Goal: Task Accomplishment & Management: Use online tool/utility

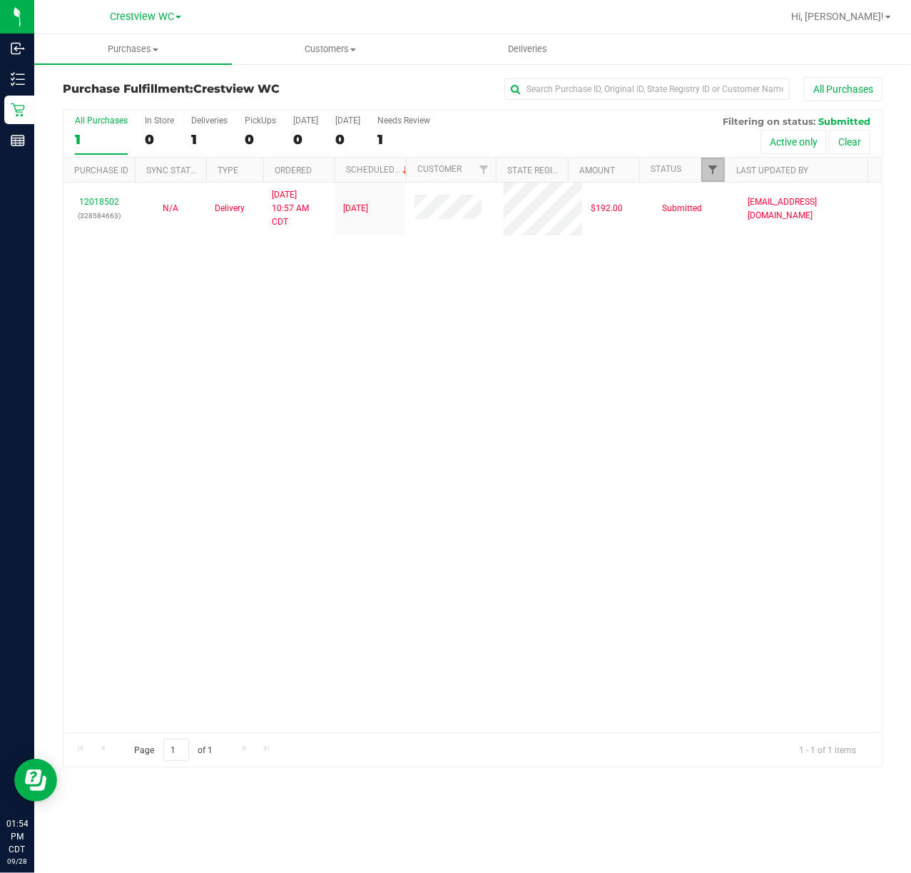
click at [716, 166] on span "Filter" at bounding box center [712, 169] width 11 height 11
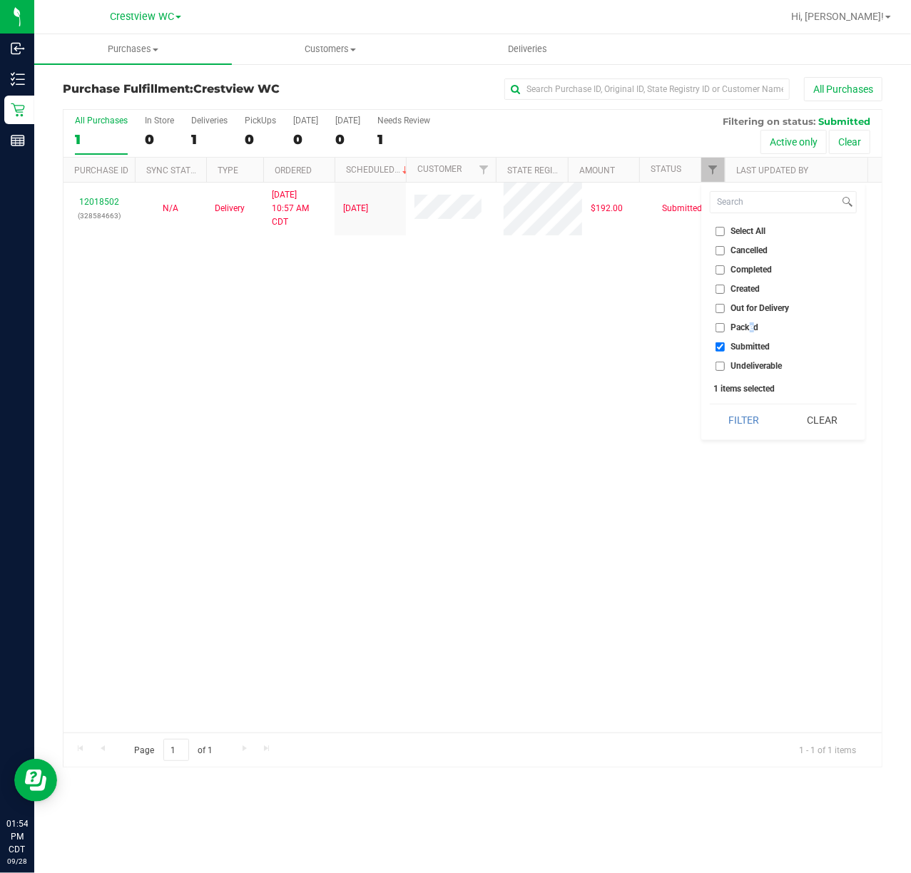
click at [748, 326] on span "Packed" at bounding box center [745, 327] width 28 height 9
click at [742, 329] on span "Packed" at bounding box center [745, 327] width 28 height 9
click at [725, 329] on input "Packed" at bounding box center [719, 327] width 9 height 9
checkbox input "true"
click at [743, 344] on span "Submitted" at bounding box center [750, 346] width 39 height 9
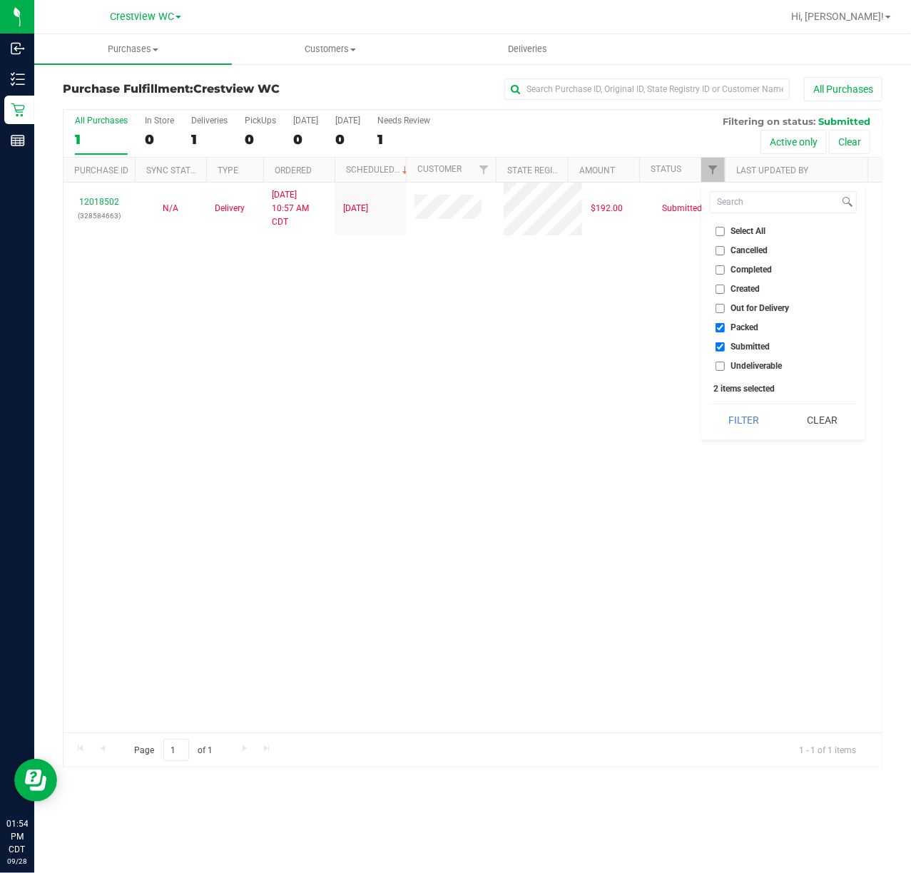
click at [725, 344] on input "Submitted" at bounding box center [719, 346] width 9 height 9
click at [725, 422] on button "Filter" at bounding box center [744, 419] width 68 height 31
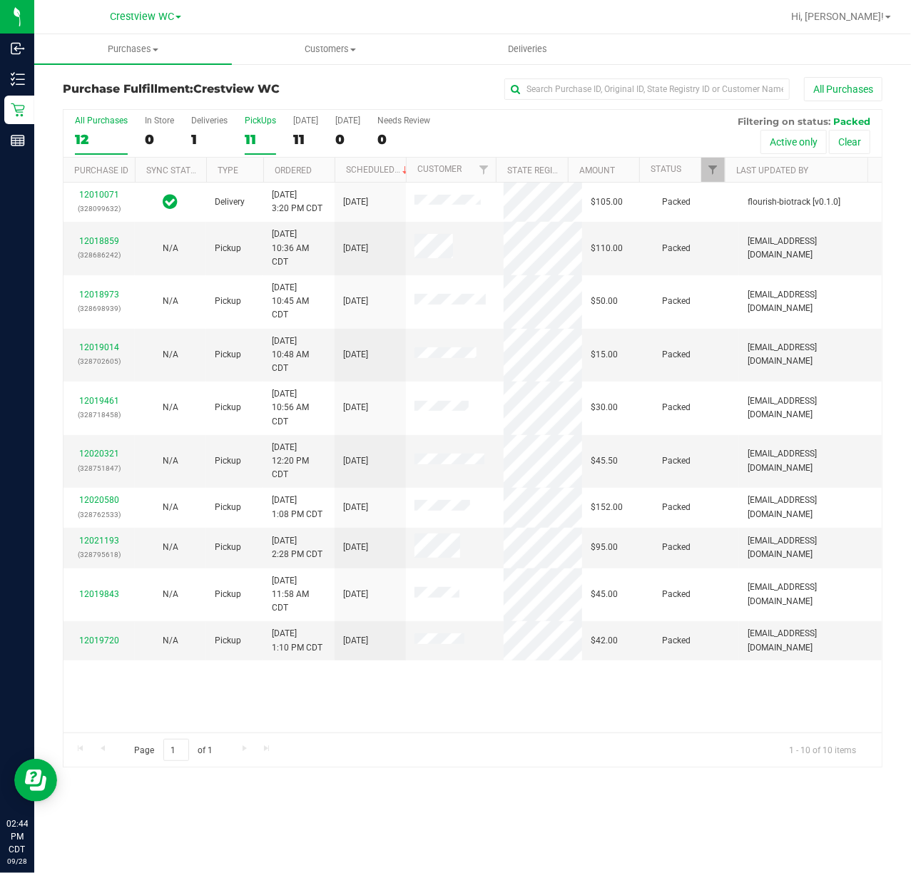
click at [255, 133] on div "11" at bounding box center [260, 139] width 31 height 16
click at [0, 0] on input "PickUps 11" at bounding box center [0, 0] width 0 height 0
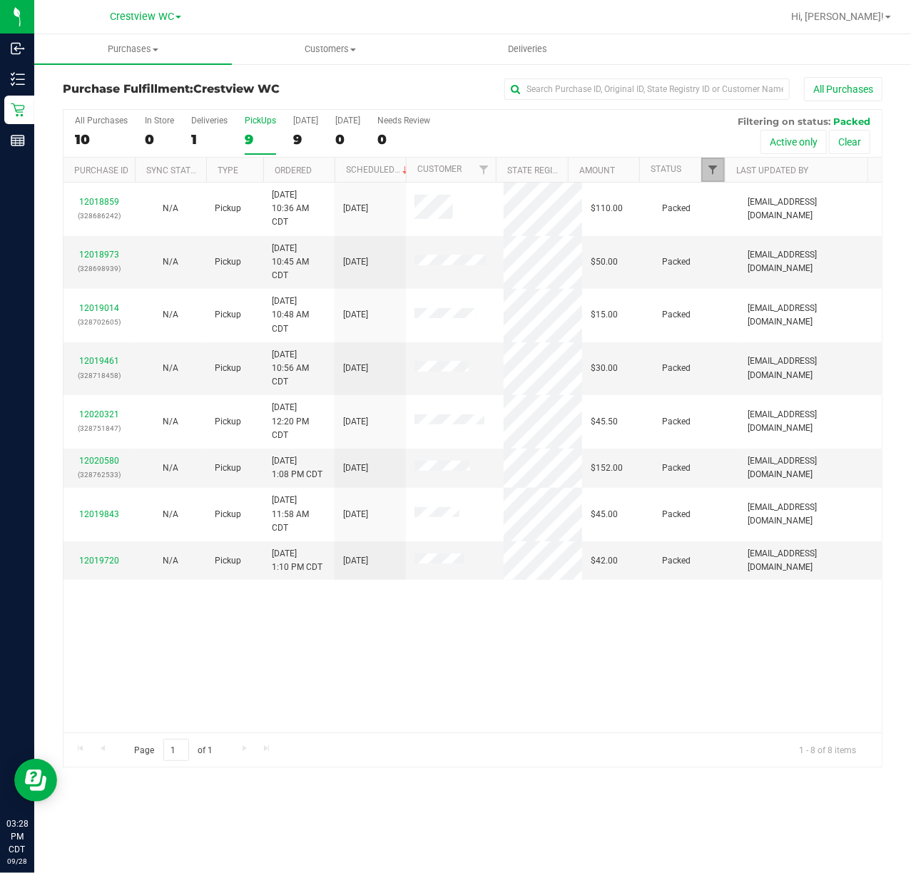
click at [718, 172] on span "Filter" at bounding box center [712, 169] width 11 height 11
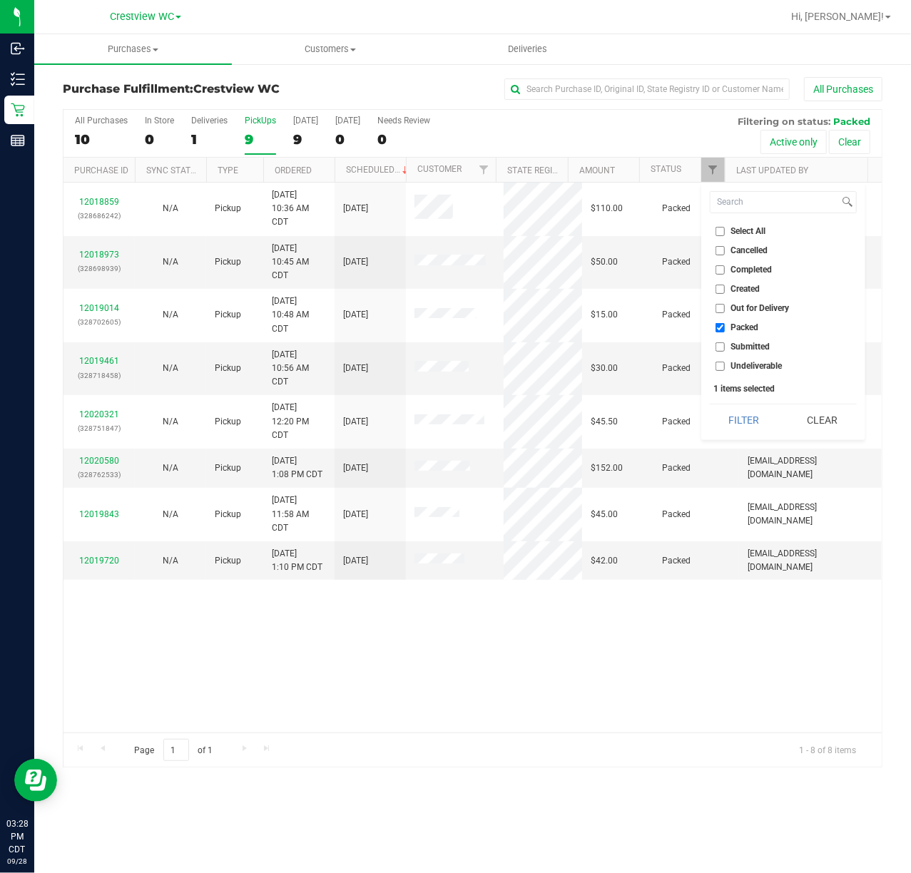
click at [737, 351] on span "Submitted" at bounding box center [750, 346] width 39 height 9
click at [725, 351] on input "Submitted" at bounding box center [719, 346] width 9 height 9
checkbox input "true"
click at [743, 323] on span "Packed" at bounding box center [745, 327] width 28 height 9
click at [725, 323] on input "Packed" at bounding box center [719, 327] width 9 height 9
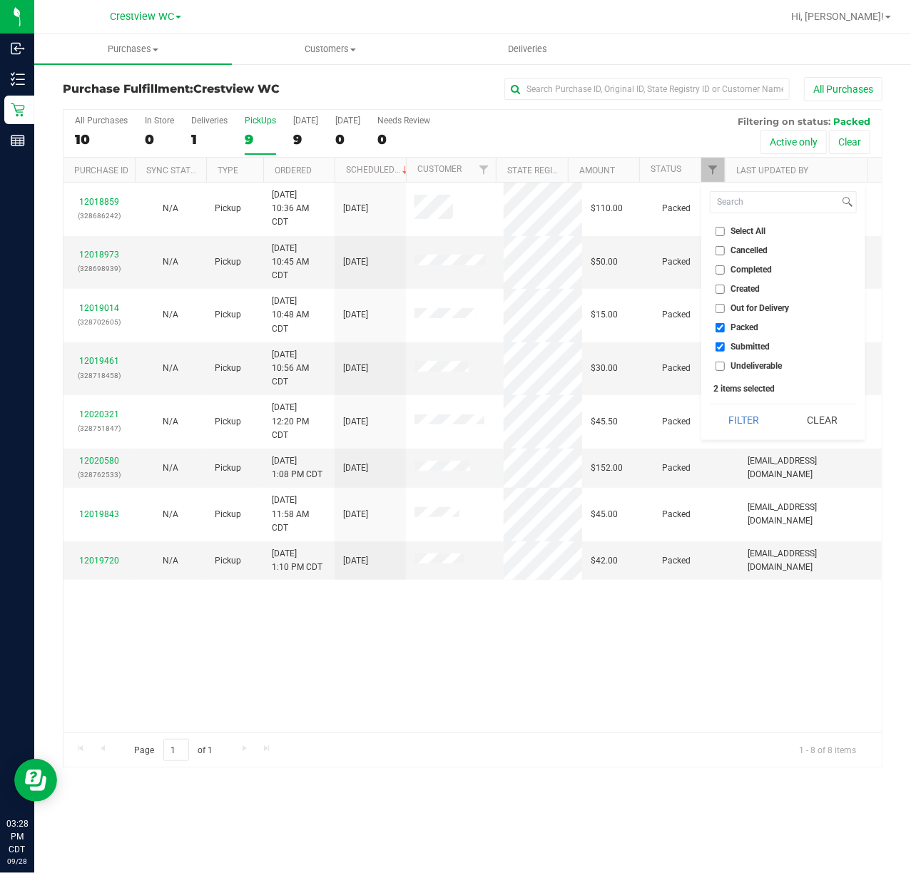
checkbox input "false"
click at [743, 421] on button "Filter" at bounding box center [744, 419] width 68 height 31
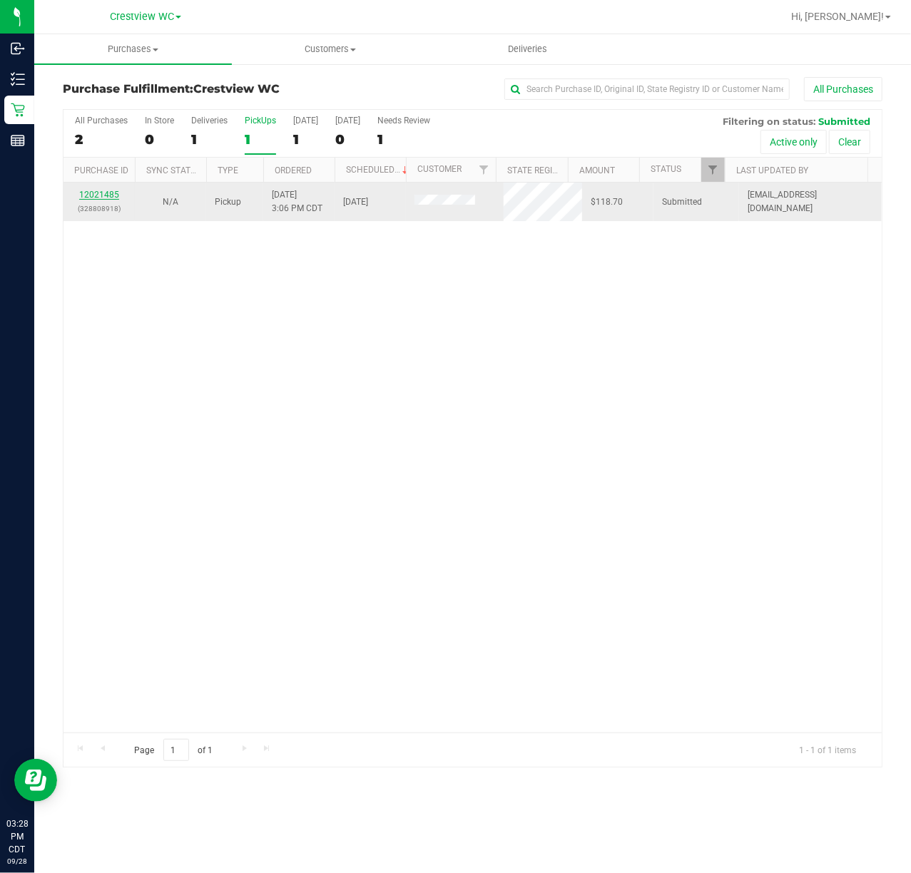
click at [95, 197] on link "12021485" at bounding box center [99, 195] width 40 height 10
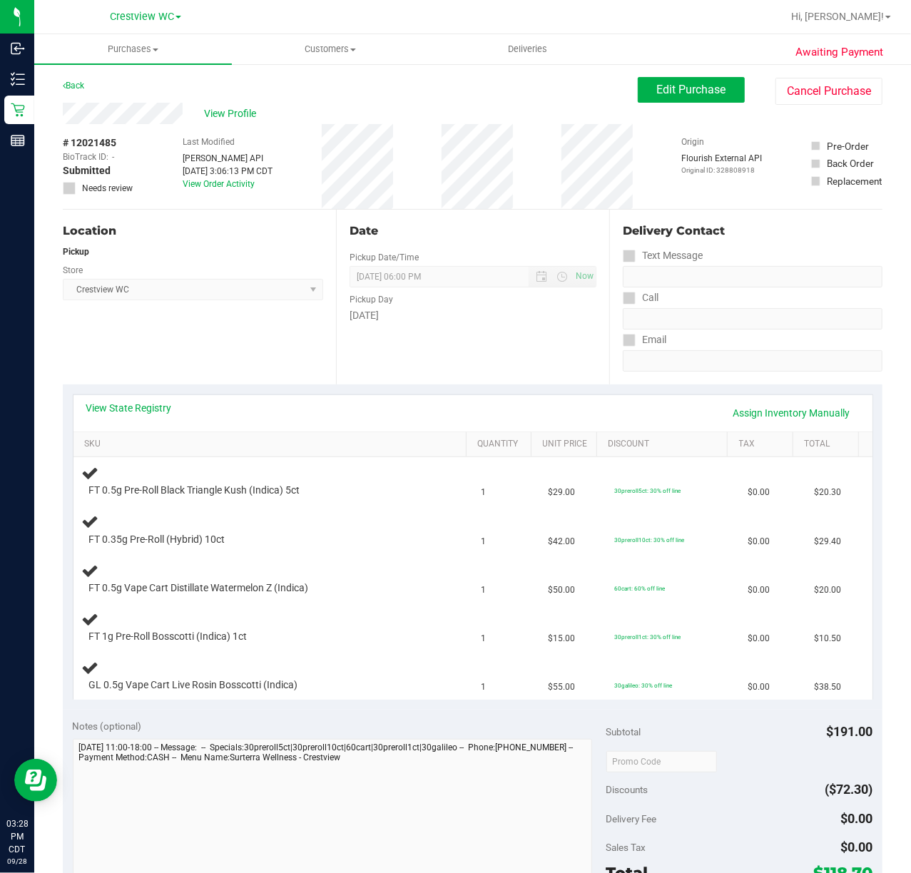
click at [152, 398] on div "View State Registry Assign Inventory Manually" at bounding box center [472, 413] width 799 height 36
click at [227, 95] on div "Back Edit Purchase Cancel Purchase" at bounding box center [473, 90] width 820 height 26
click at [228, 115] on span "View Profile" at bounding box center [232, 113] width 57 height 15
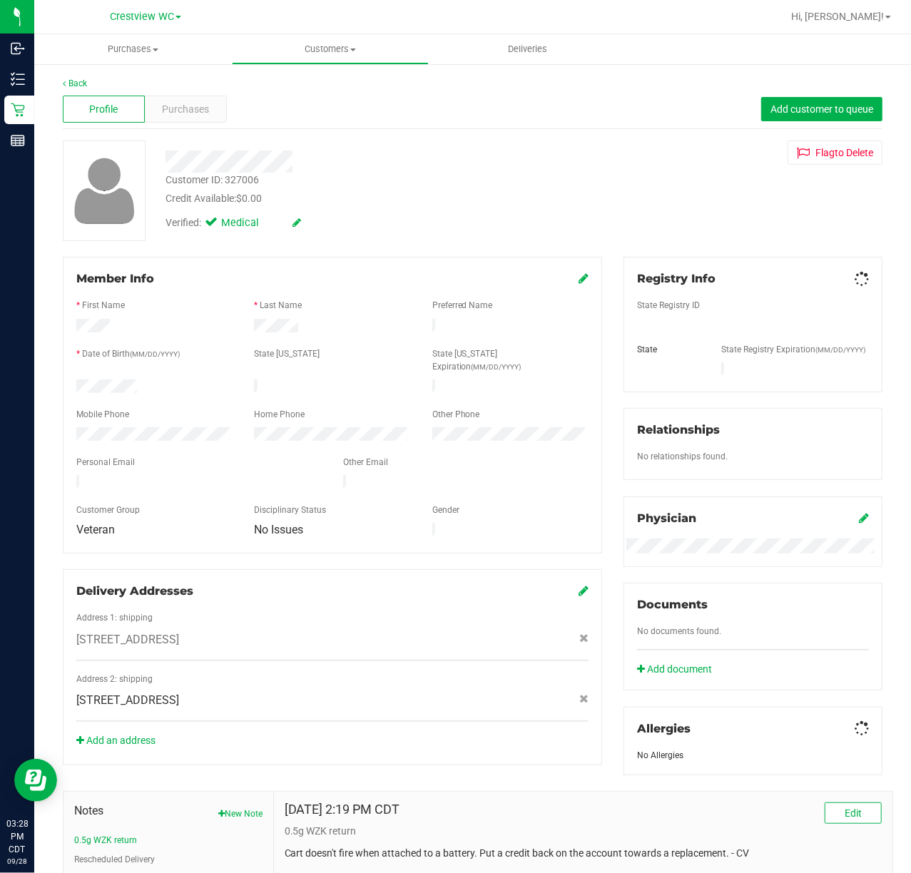
click at [167, 104] on span "Purchases" at bounding box center [185, 109] width 47 height 15
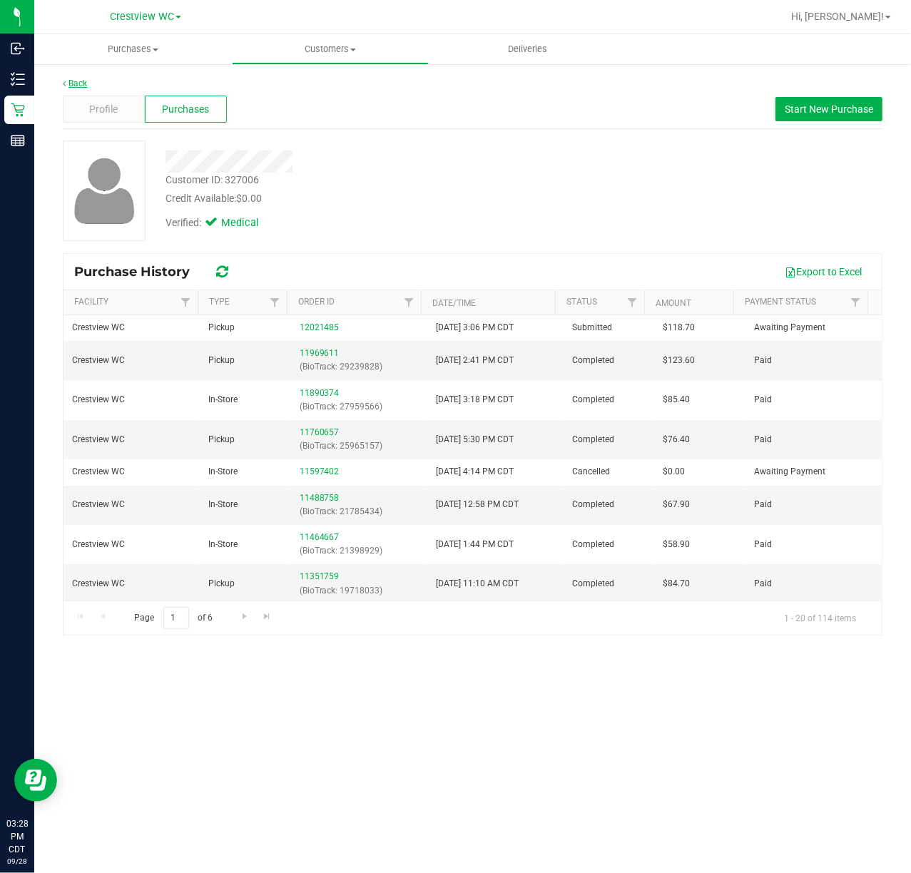
click at [74, 83] on link "Back" at bounding box center [75, 83] width 24 height 10
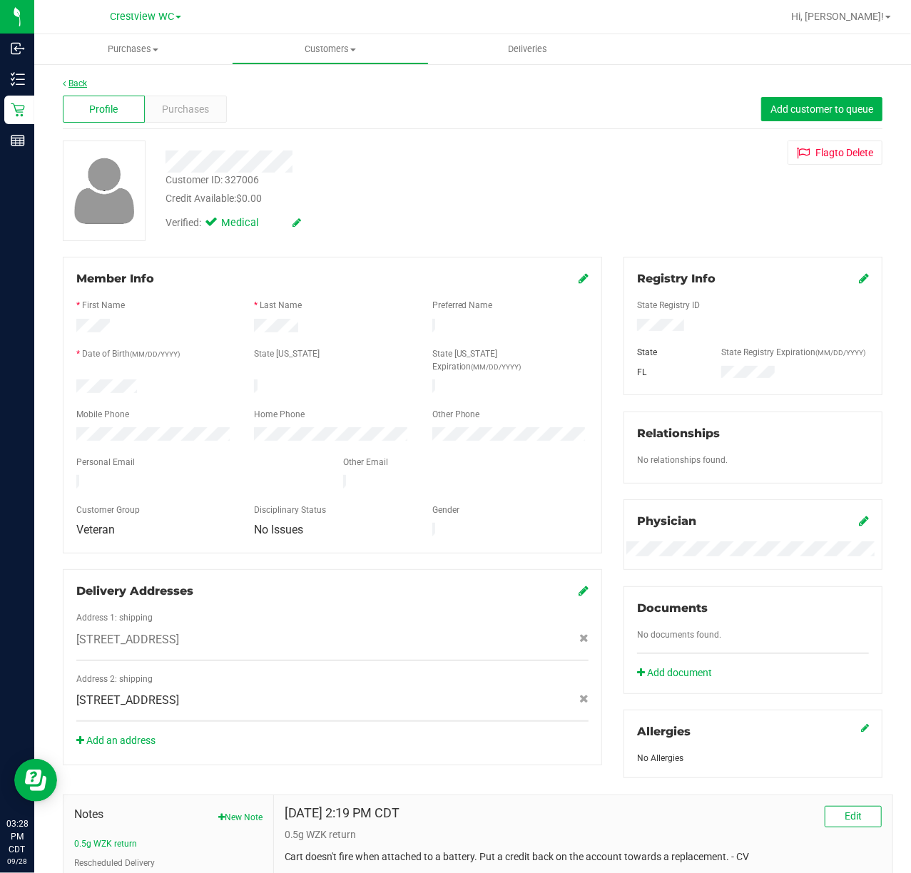
click at [71, 83] on link "Back" at bounding box center [75, 83] width 24 height 10
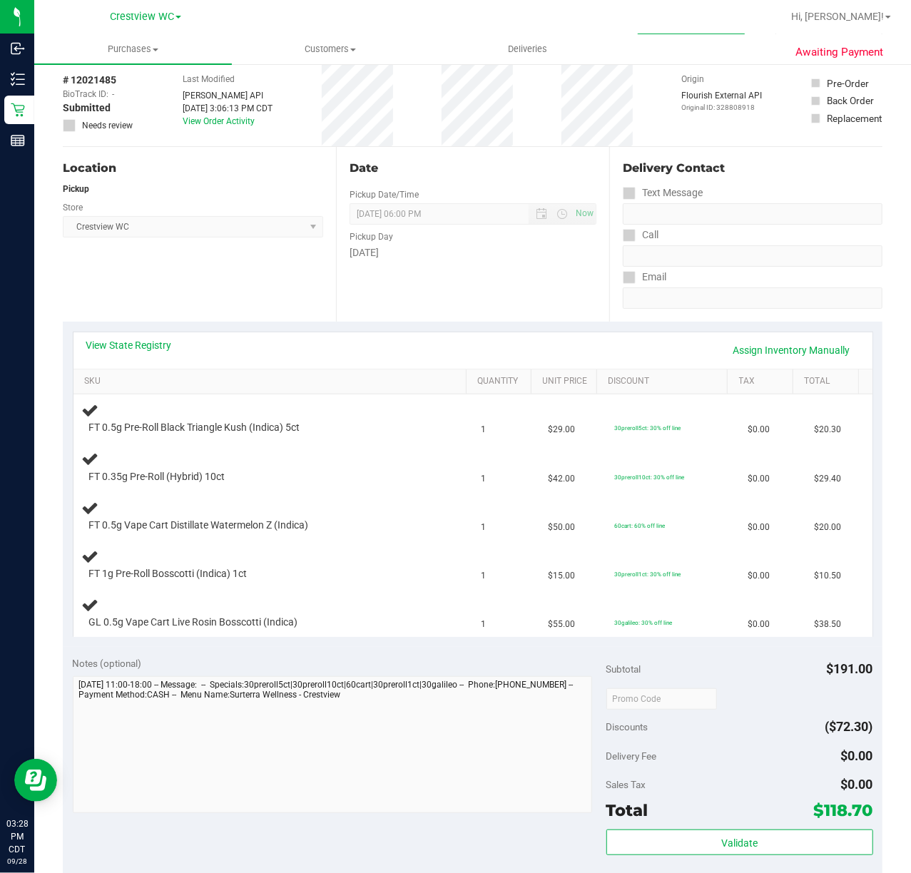
scroll to position [95, 0]
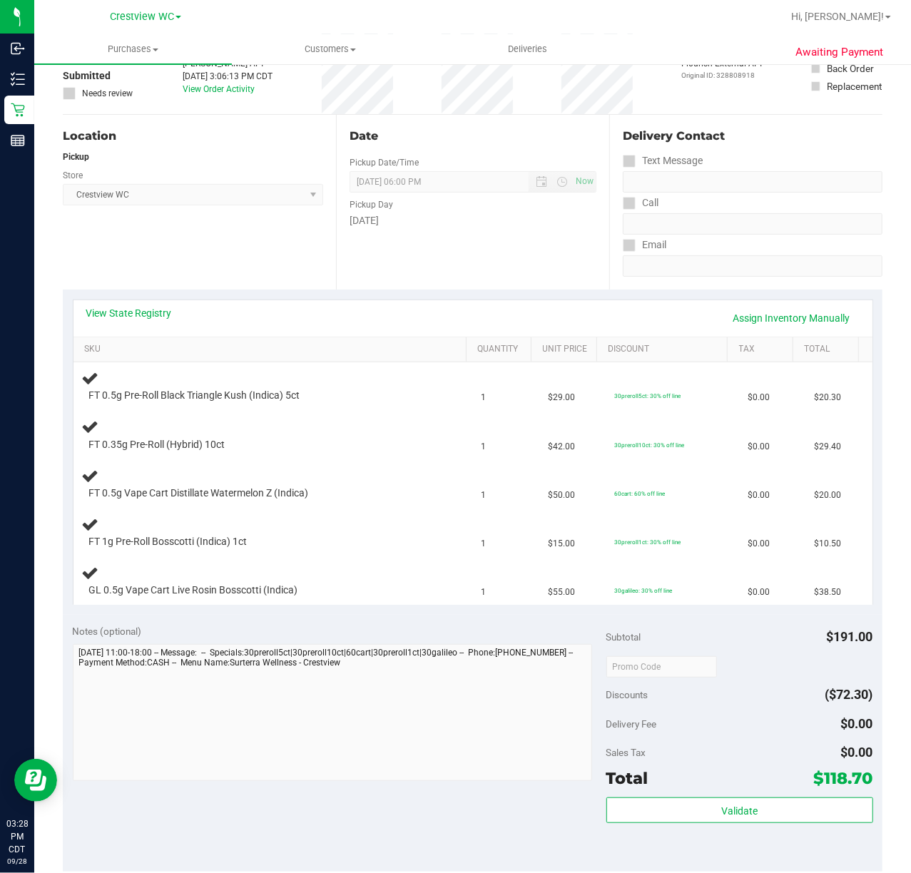
click at [130, 323] on div "View State Registry Assign Inventory Manually" at bounding box center [472, 318] width 773 height 24
click at [131, 320] on div "View State Registry Assign Inventory Manually" at bounding box center [472, 318] width 773 height 24
click at [136, 318] on link "View State Registry" at bounding box center [129, 313] width 86 height 14
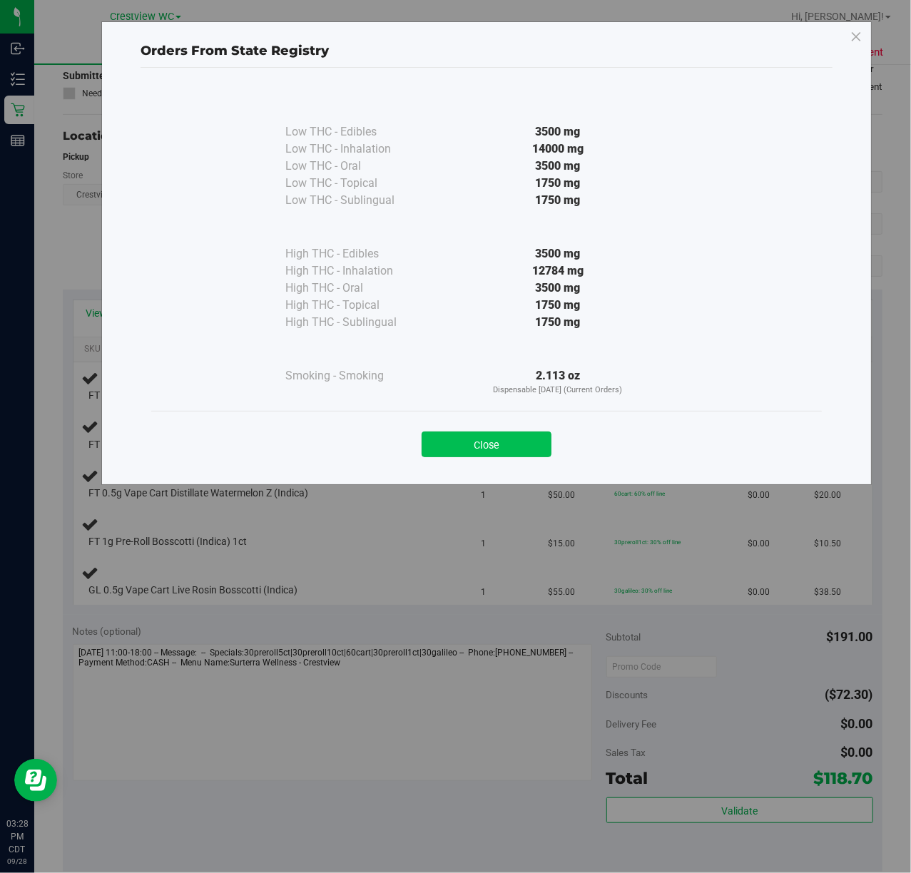
click at [494, 443] on button "Close" at bounding box center [487, 445] width 130 height 26
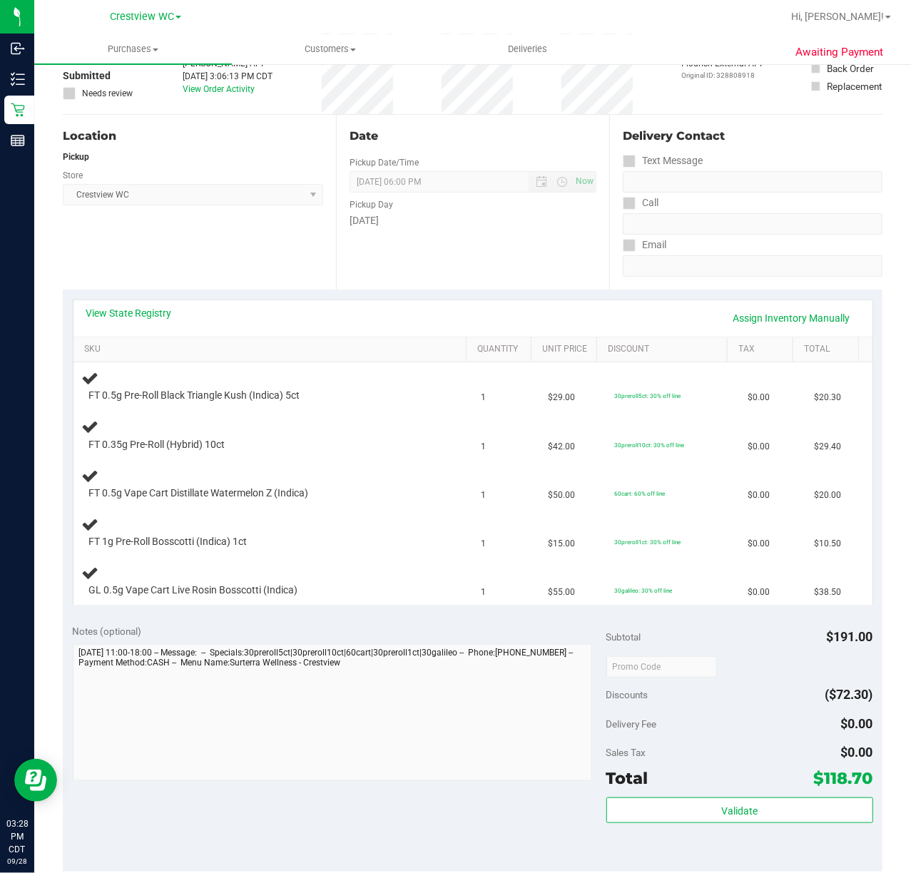
click at [317, 266] on div "Location Pickup Store Crestview WC Select Store [PERSON_NAME][GEOGRAPHIC_DATA] …" at bounding box center [199, 202] width 273 height 175
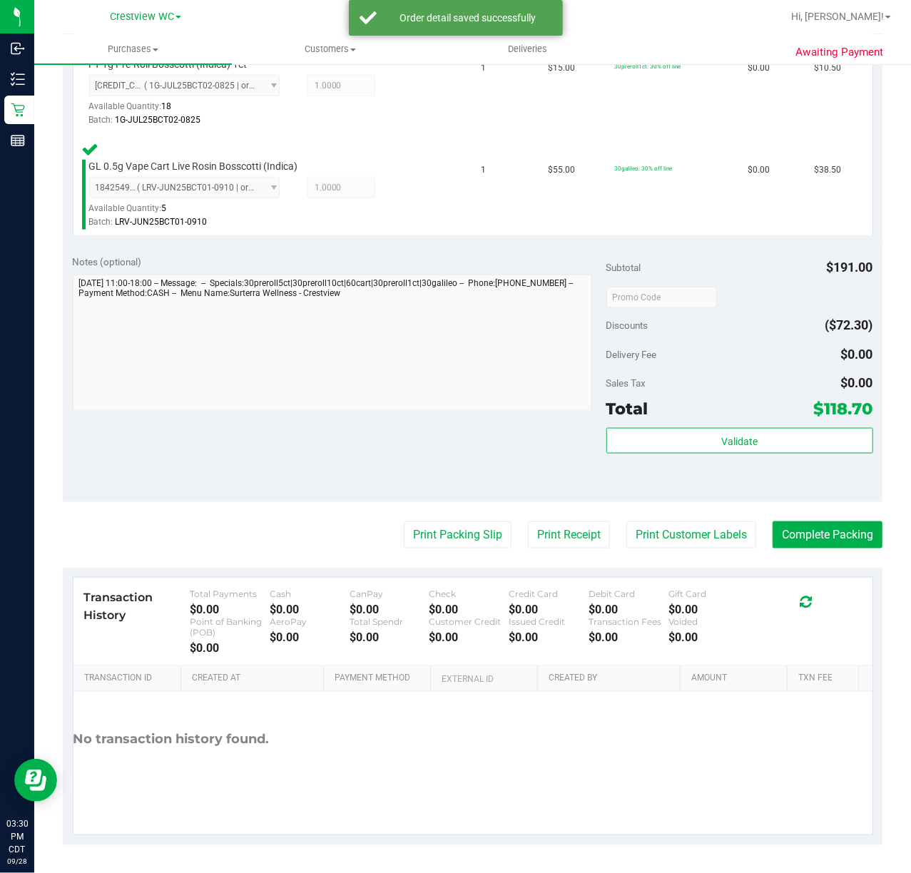
scroll to position [731, 0]
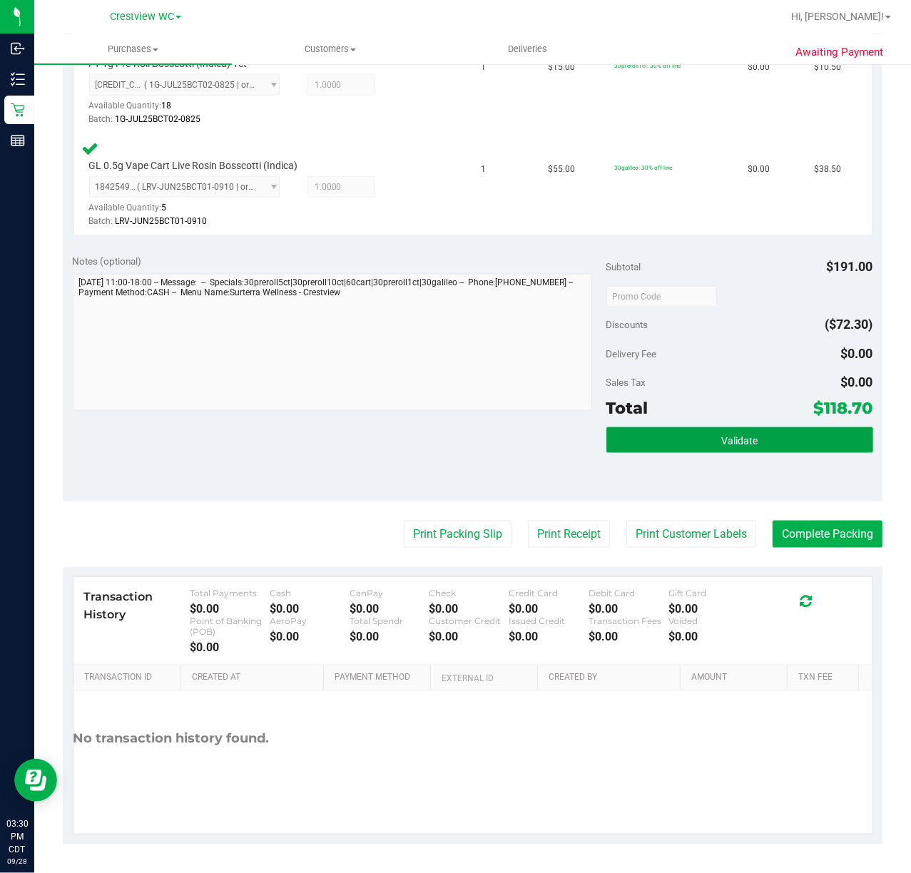
click at [673, 434] on button "Validate" at bounding box center [739, 440] width 267 height 26
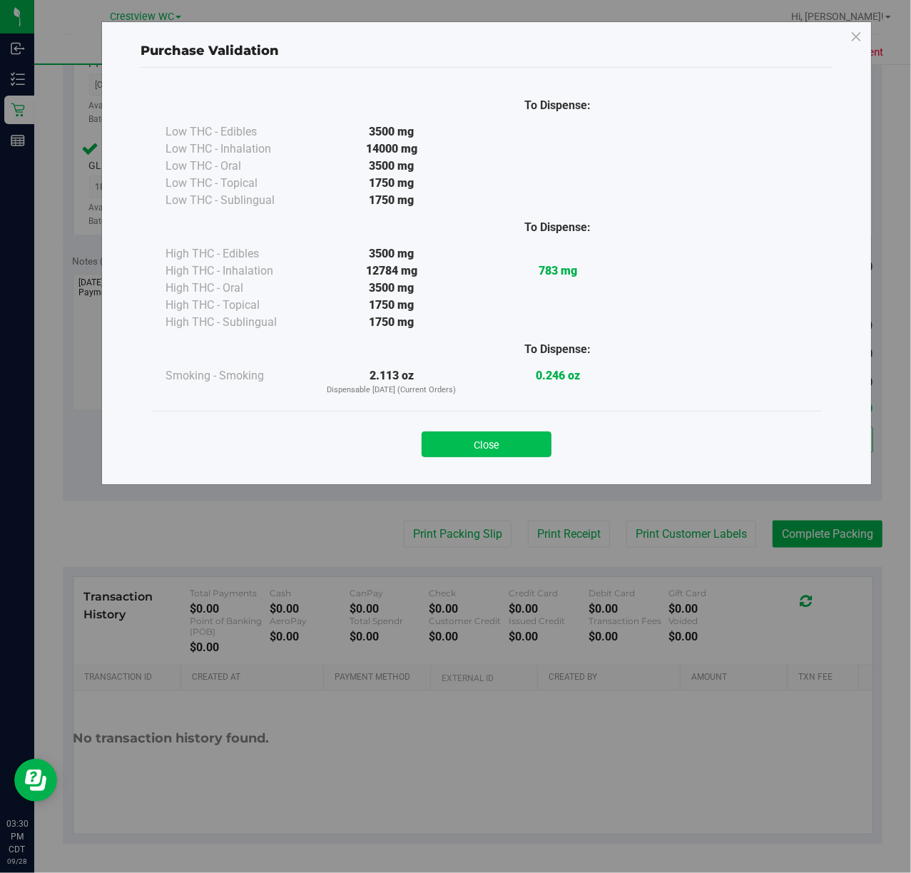
click at [511, 437] on button "Close" at bounding box center [487, 445] width 130 height 26
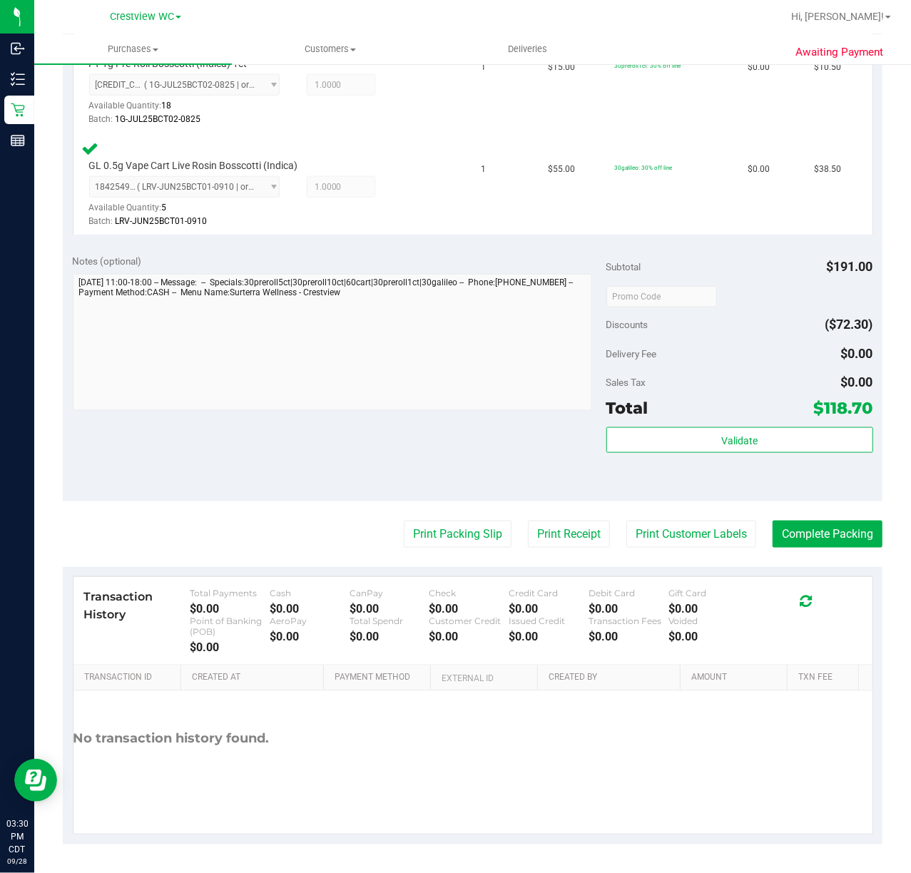
click at [452, 519] on purchase-details "Back Edit Purchase Cancel Purchase View Profile # 12021485 BioTrack ID: - Submi…" at bounding box center [473, 95] width 820 height 1499
click at [435, 521] on button "Print Packing Slip" at bounding box center [458, 534] width 108 height 27
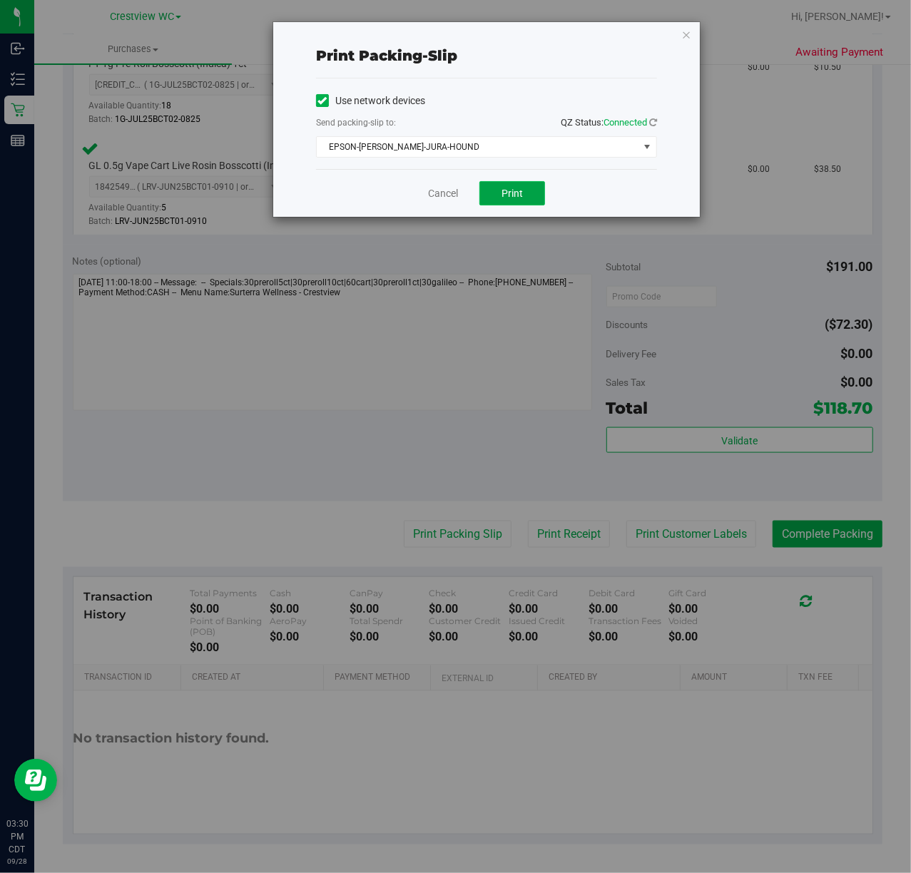
click at [501, 203] on button "Print" at bounding box center [512, 193] width 66 height 24
click at [432, 200] on link "Cancel" at bounding box center [443, 193] width 30 height 15
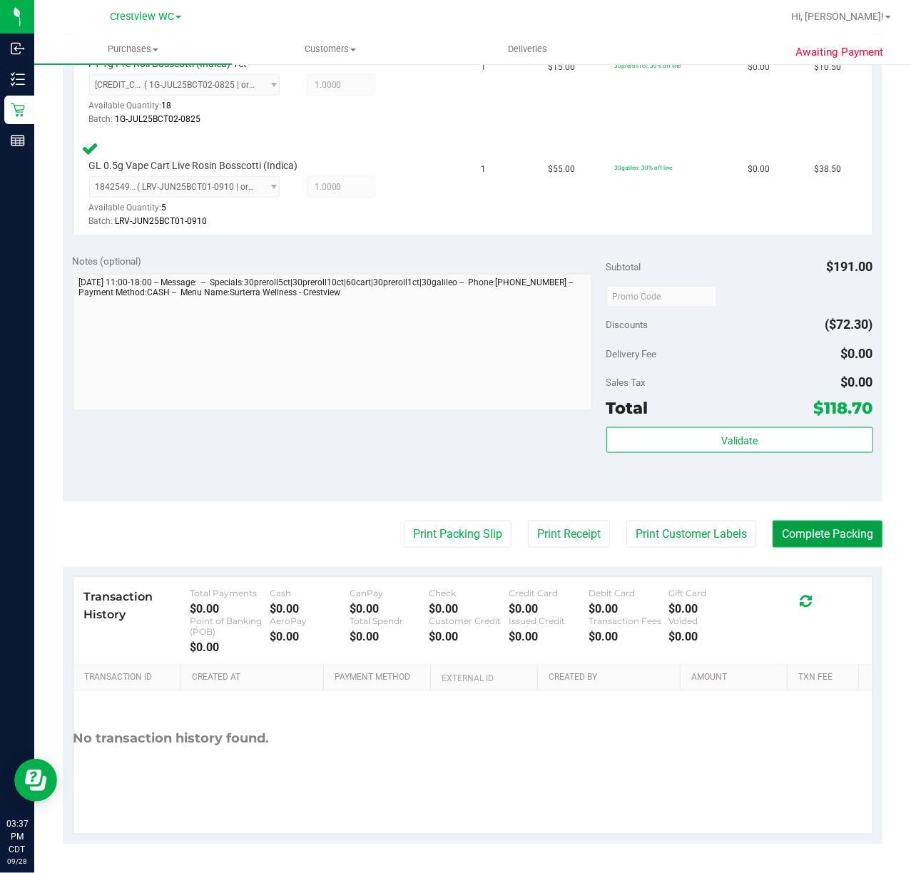
click at [819, 532] on button "Complete Packing" at bounding box center [828, 534] width 110 height 27
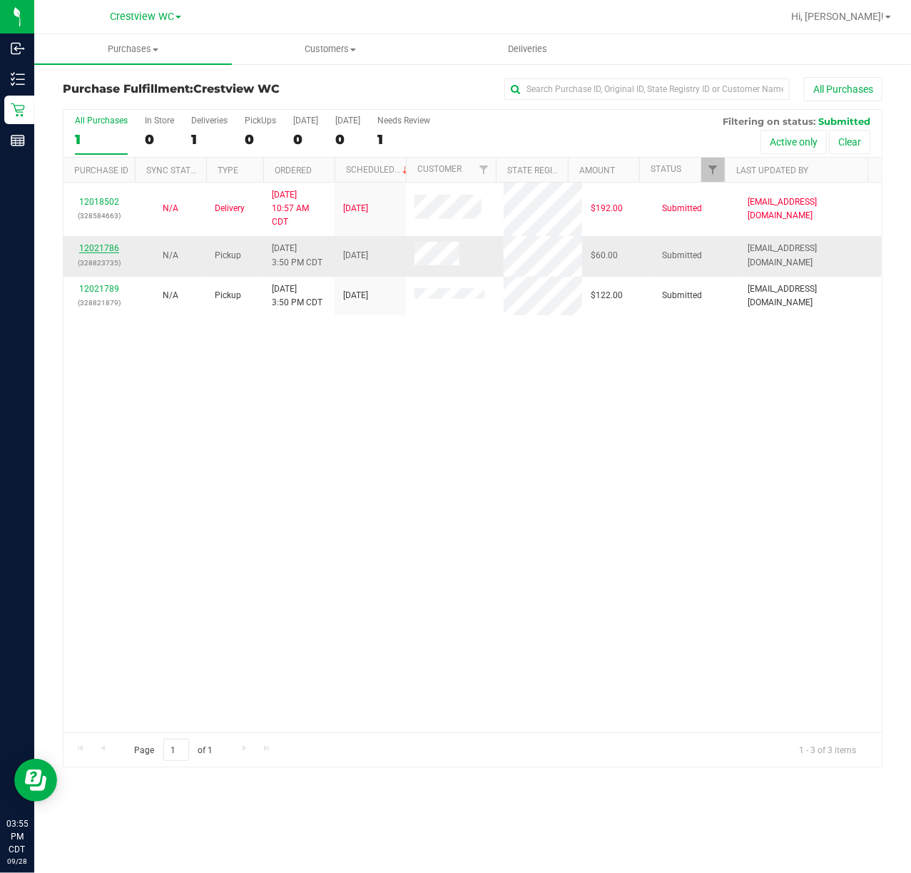
click at [114, 248] on link "12021786" at bounding box center [99, 248] width 40 height 10
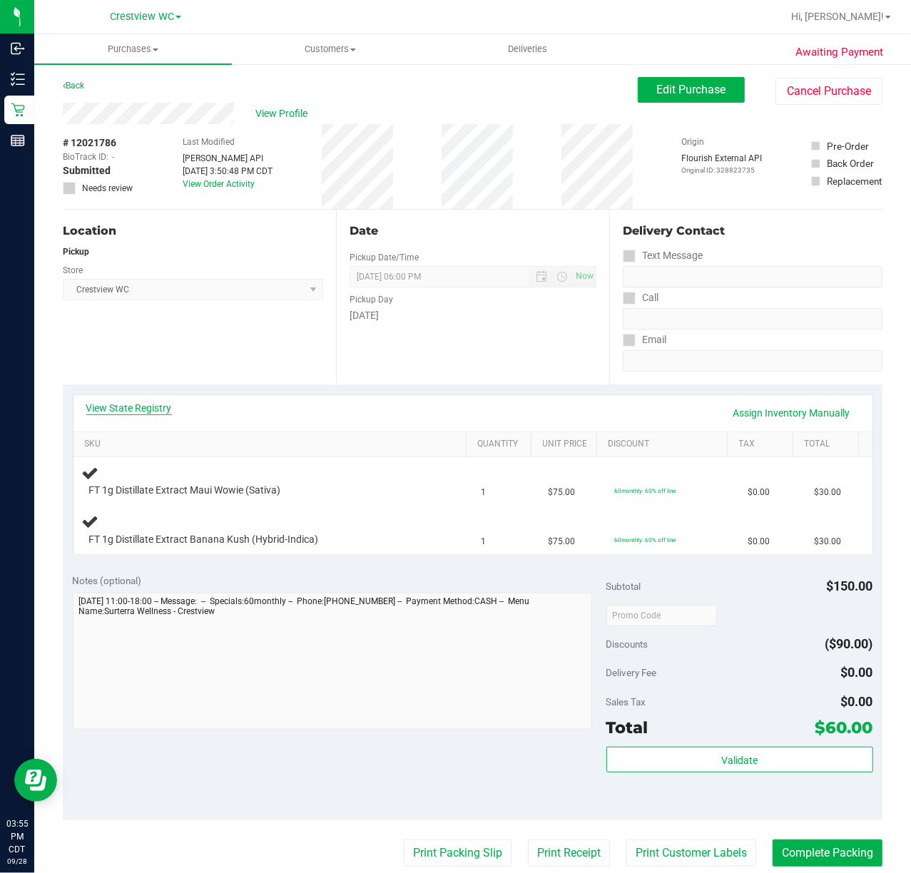
click at [150, 412] on link "View State Registry" at bounding box center [129, 408] width 86 height 14
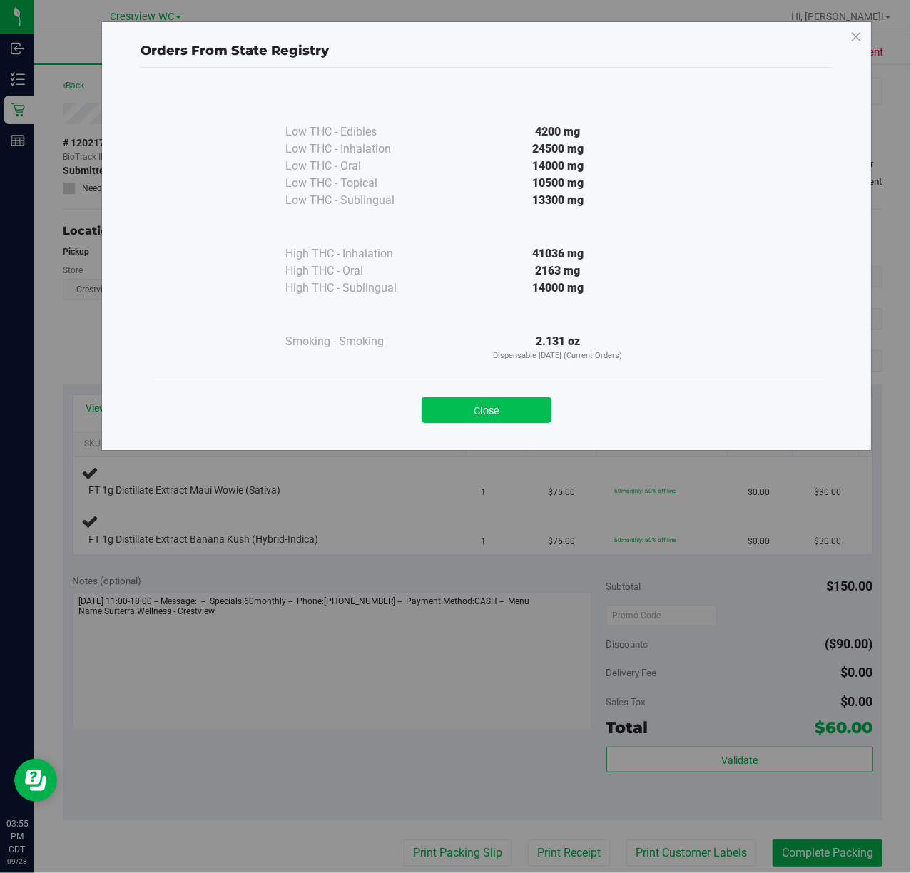
click at [489, 414] on button "Close" at bounding box center [487, 410] width 130 height 26
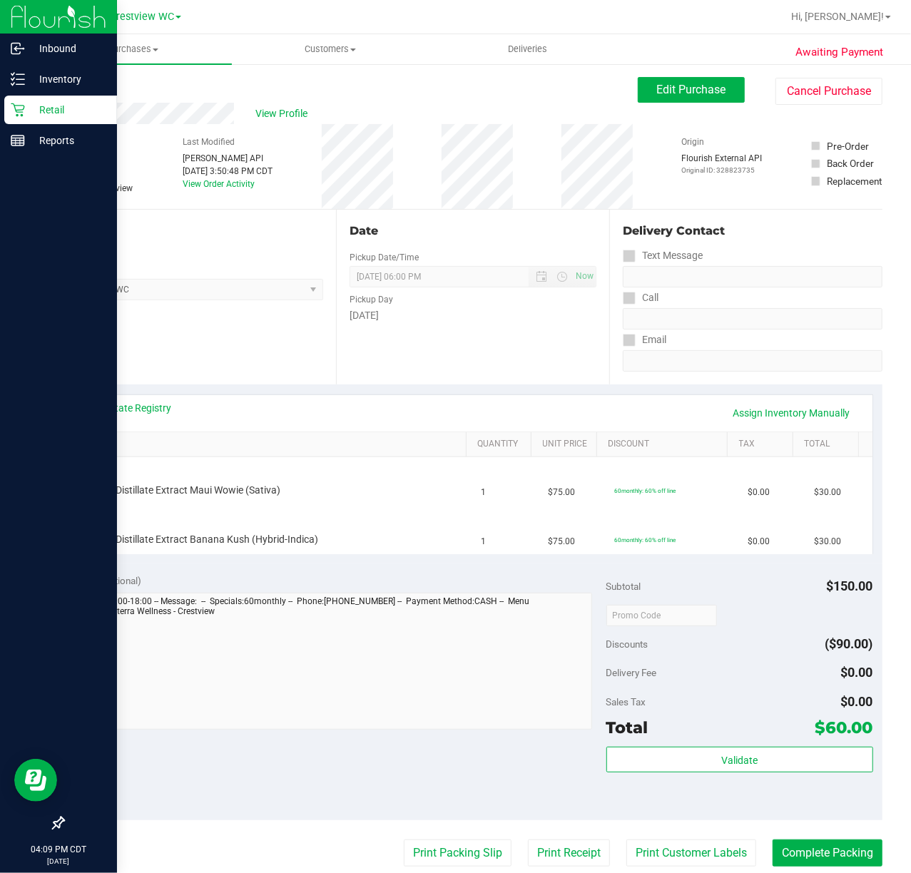
click at [26, 109] on p "Retail" at bounding box center [68, 109] width 86 height 17
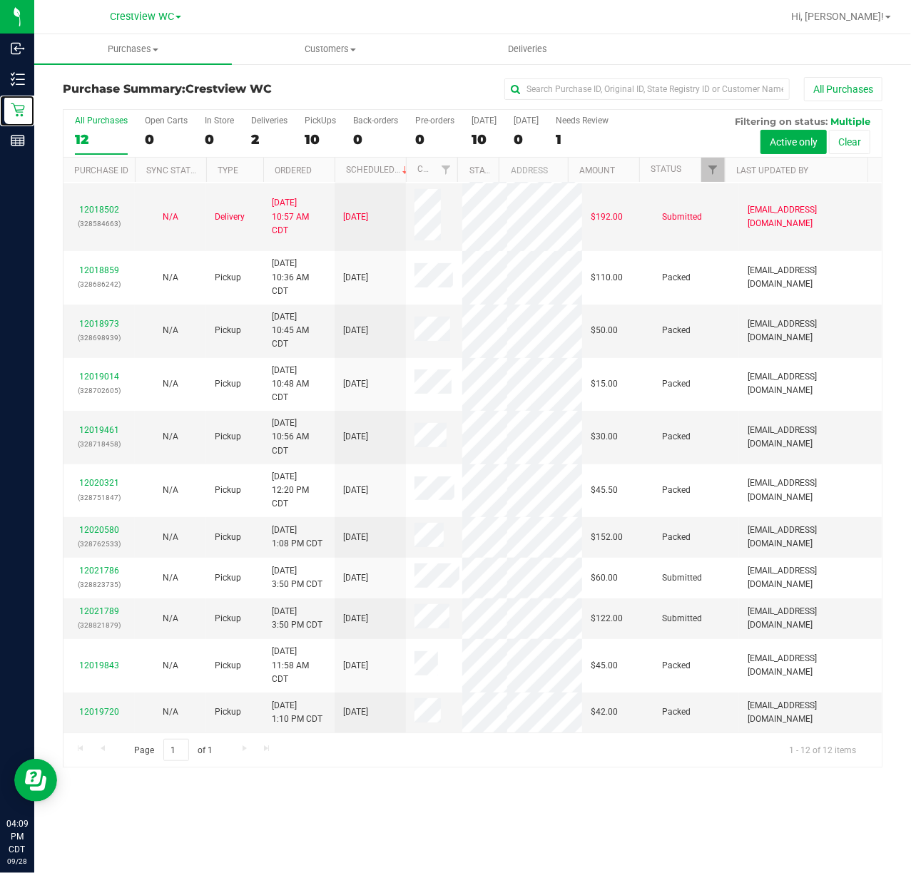
scroll to position [173, 0]
click at [111, 606] on link "12021789" at bounding box center [99, 611] width 40 height 10
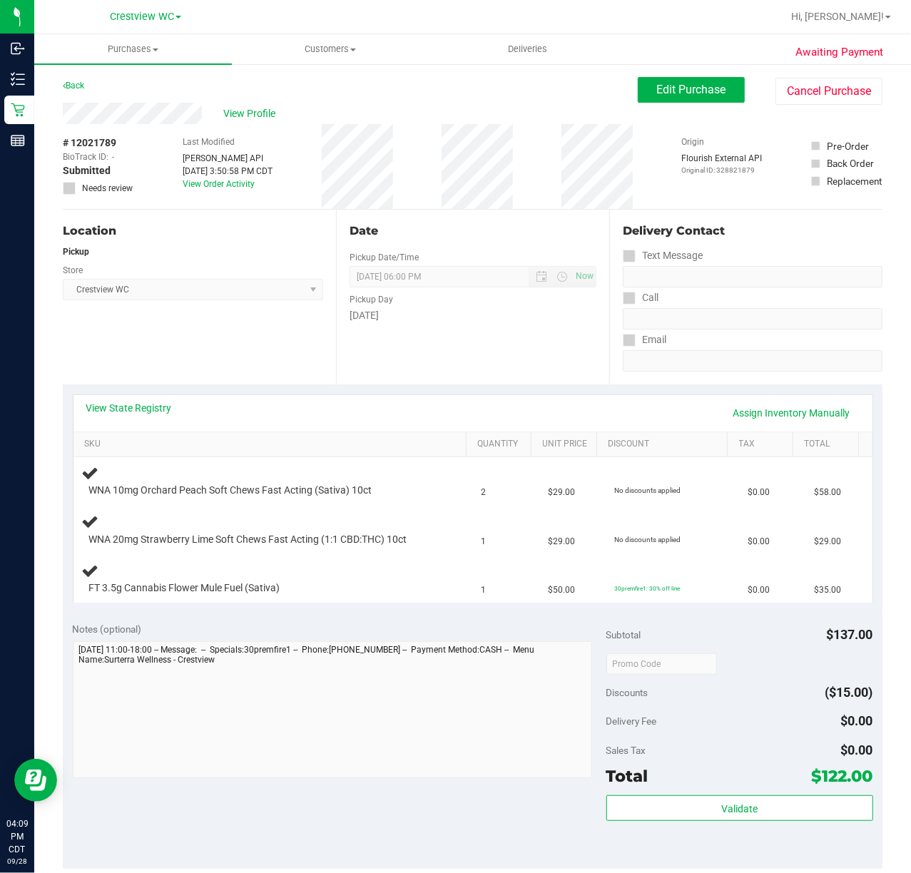
click at [265, 405] on div "View State Registry Assign Inventory Manually" at bounding box center [472, 413] width 773 height 24
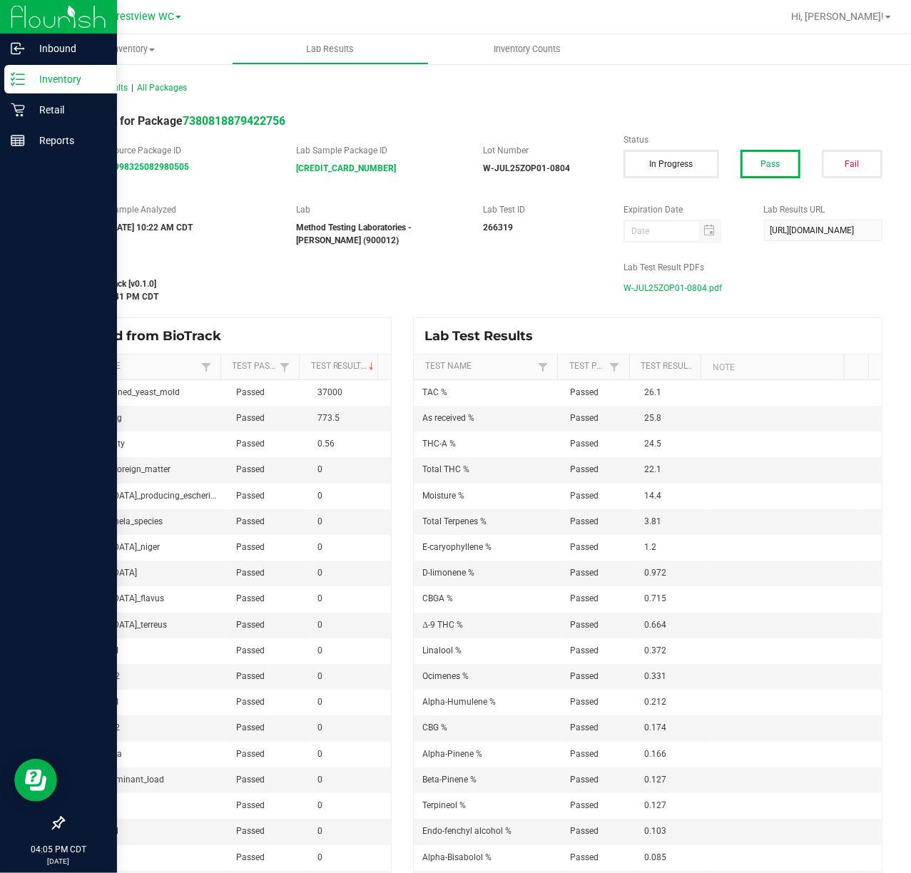
click at [27, 76] on p "Inventory" at bounding box center [68, 79] width 86 height 17
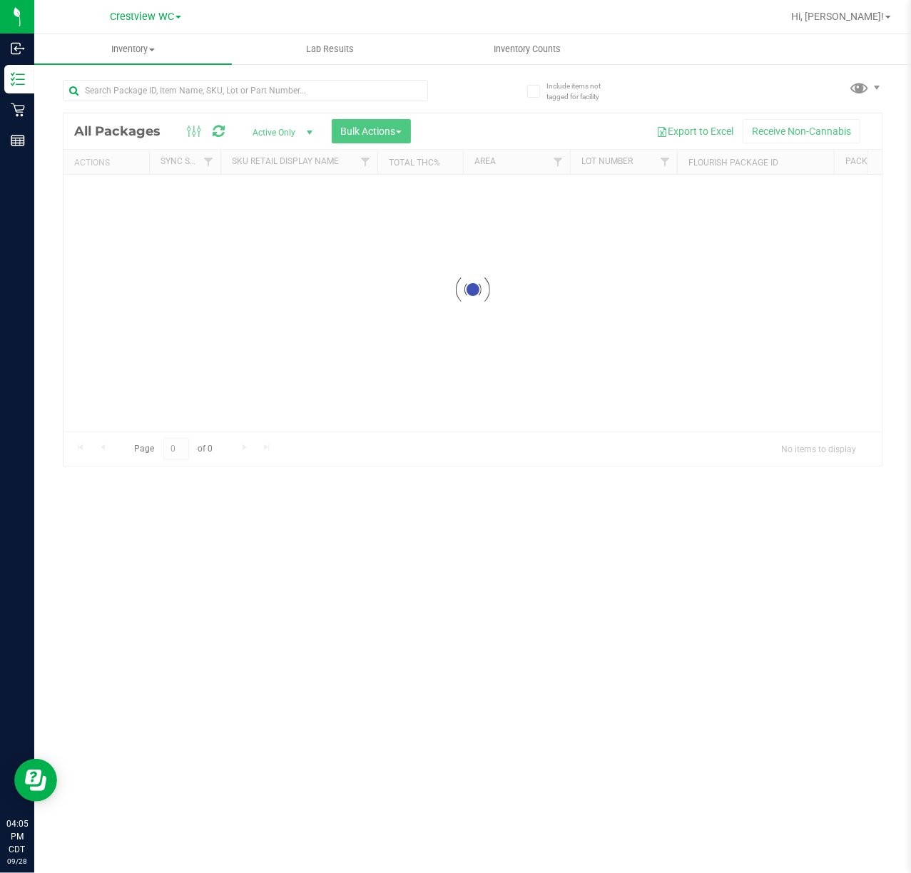
click at [200, 71] on div at bounding box center [268, 90] width 410 height 46
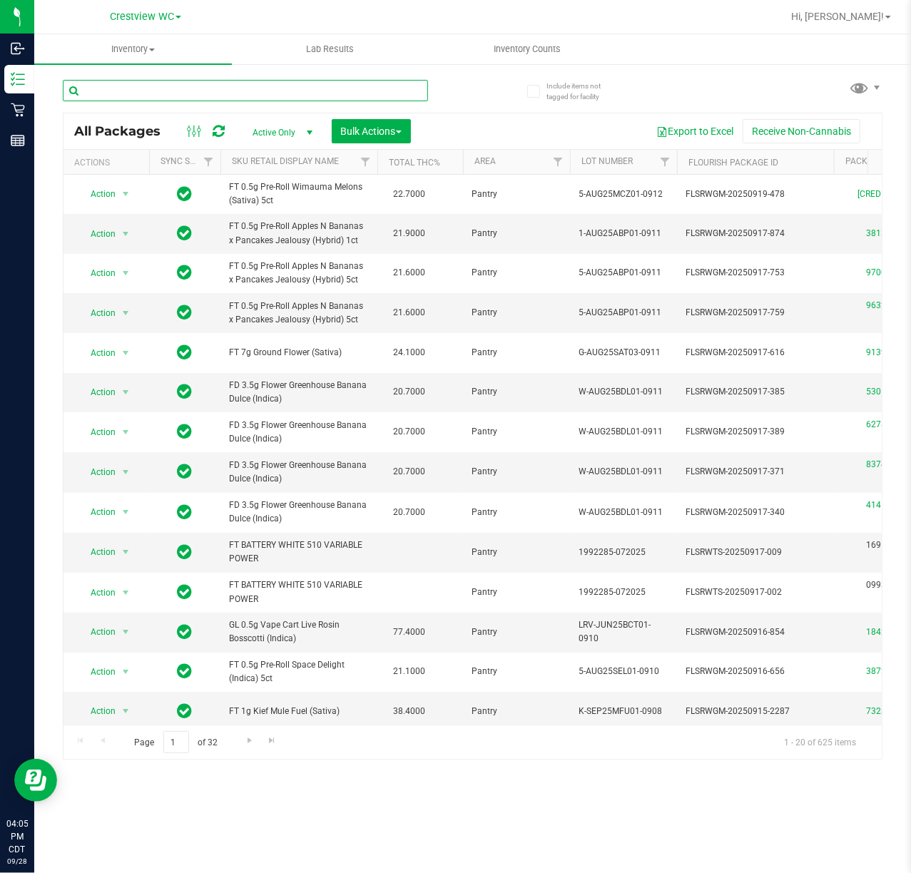
click at [189, 86] on input "text" at bounding box center [245, 90] width 365 height 21
type input "cuw"
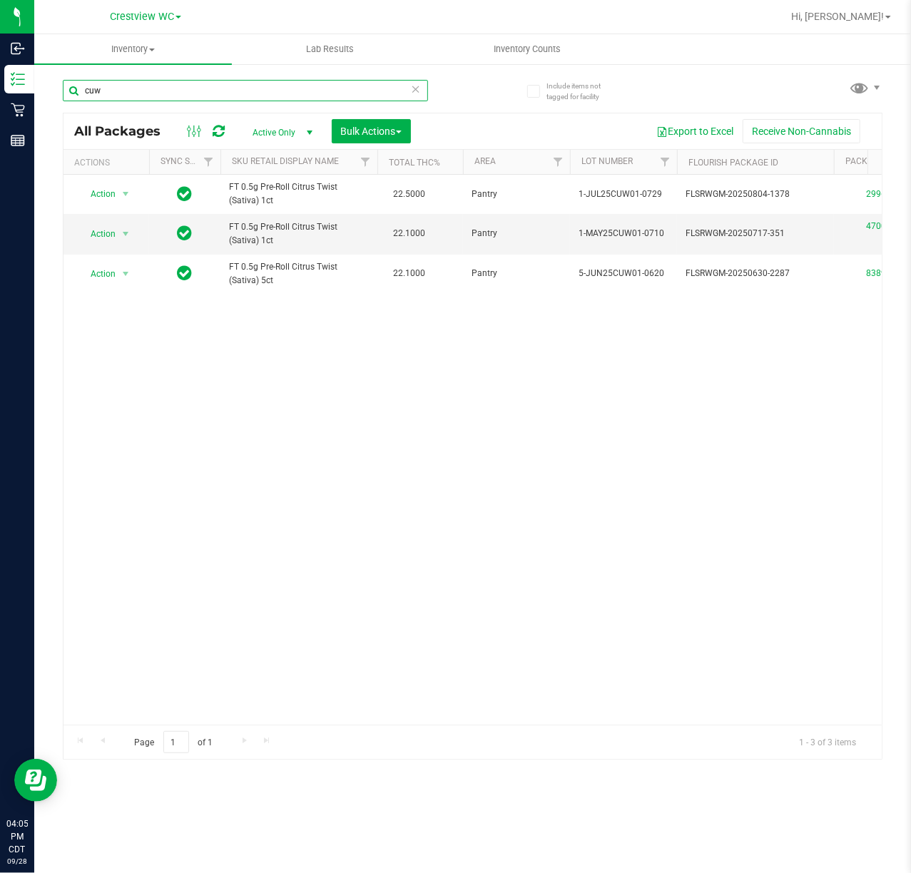
drag, startPoint x: 201, startPoint y: 94, endPoint x: -350, endPoint y: 91, distance: 550.7
click at [0, 91] on html "Inbound Inventory Retail Reports 04:05 PM CDT 09/28/2025 09/28 Crestview WC Hi,…" at bounding box center [455, 436] width 911 height 873
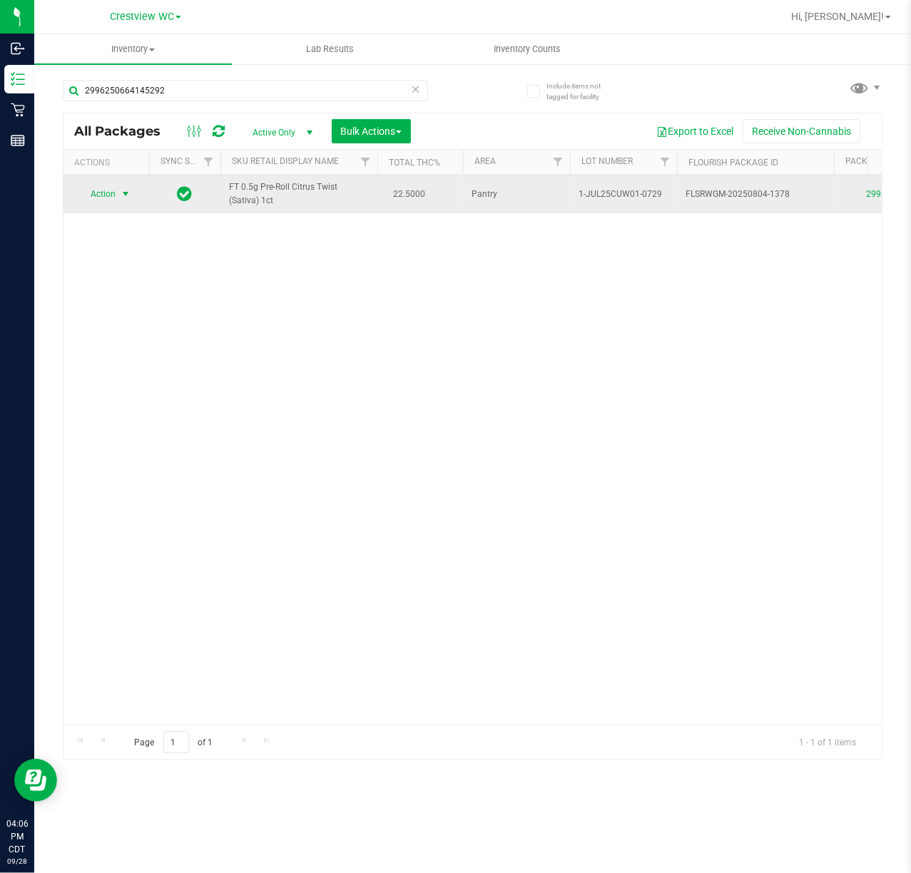
click at [103, 197] on span "Action" at bounding box center [97, 194] width 39 height 20
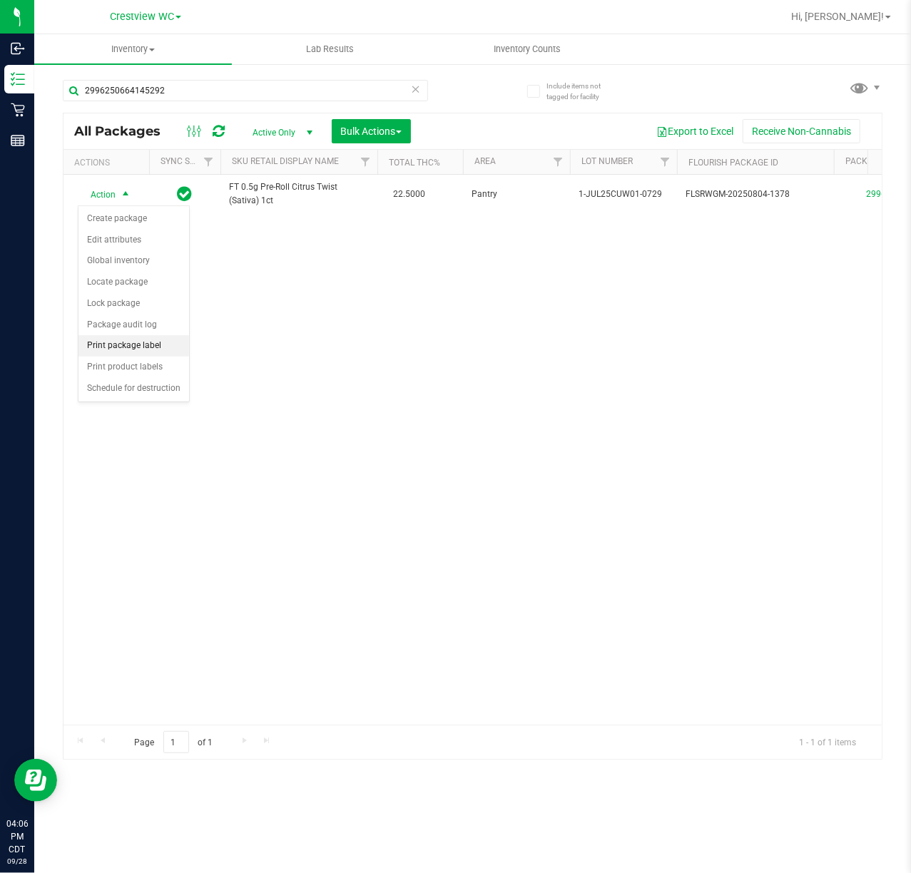
click at [141, 341] on li "Print package label" at bounding box center [133, 345] width 111 height 21
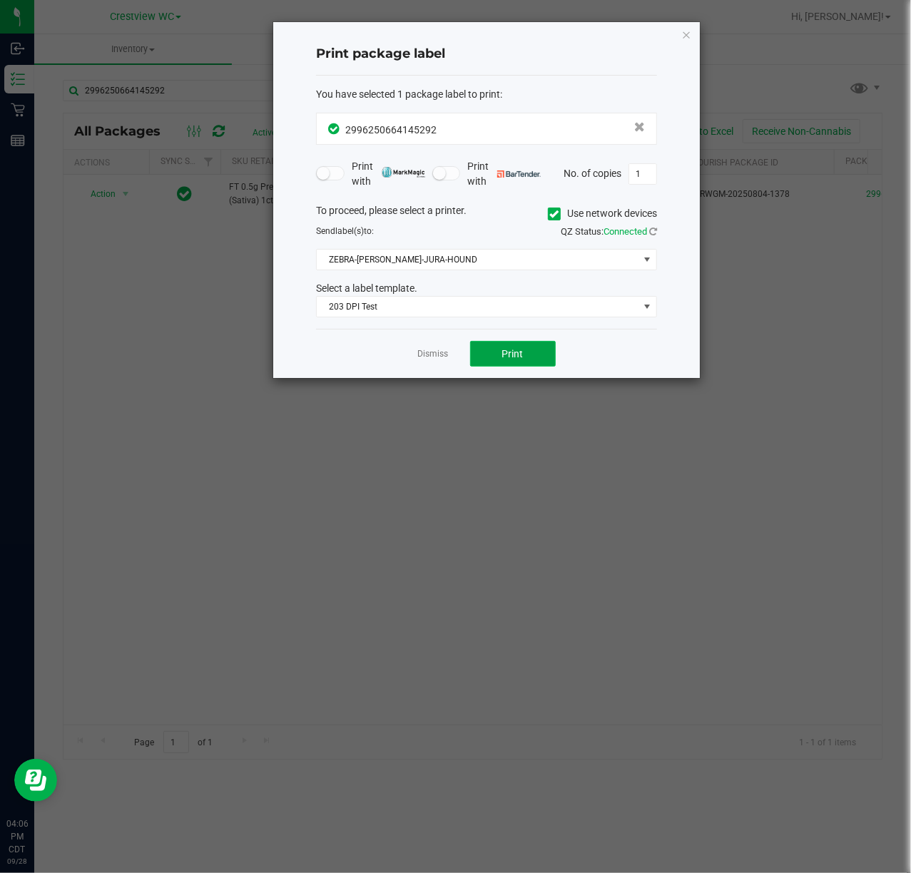
click at [494, 365] on button "Print" at bounding box center [513, 354] width 86 height 26
click at [446, 354] on link "Dismiss" at bounding box center [433, 354] width 31 height 12
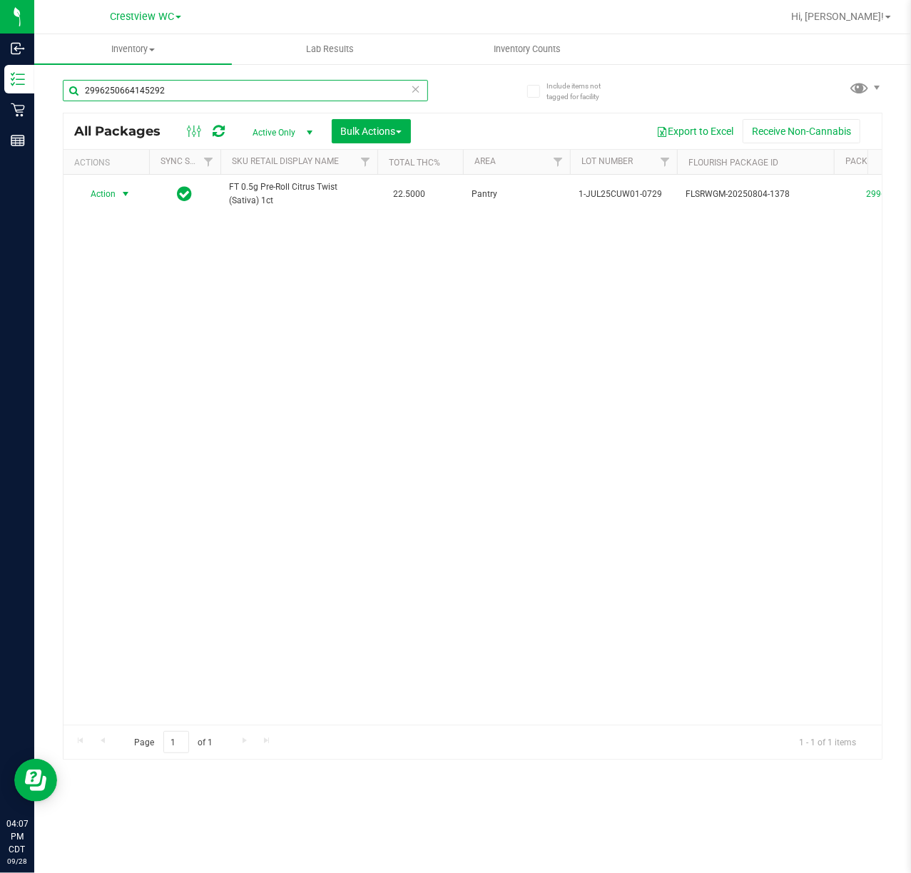
drag, startPoint x: 234, startPoint y: 97, endPoint x: -773, endPoint y: 212, distance: 1013.0
click at [0, 212] on html "Inbound Inventory Retail Reports 04:07 PM CDT 09/28/2025 09/28 Crestview WC Hi,…" at bounding box center [455, 436] width 911 height 873
type input "4700078479615759"
